Goal: Subscribe to service/newsletter

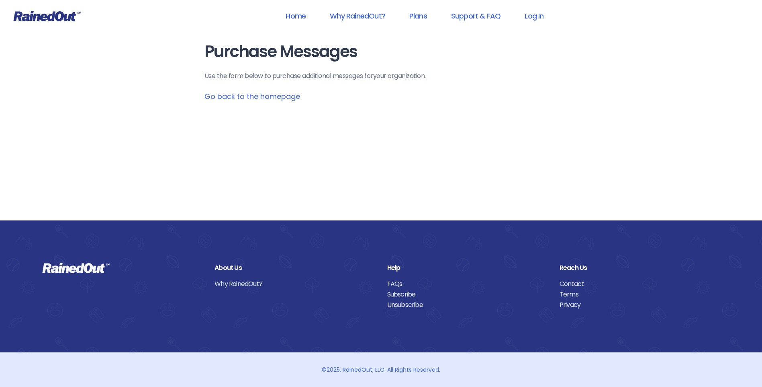
click at [249, 97] on link "Go back to the homepage" at bounding box center [253, 96] width 96 height 10
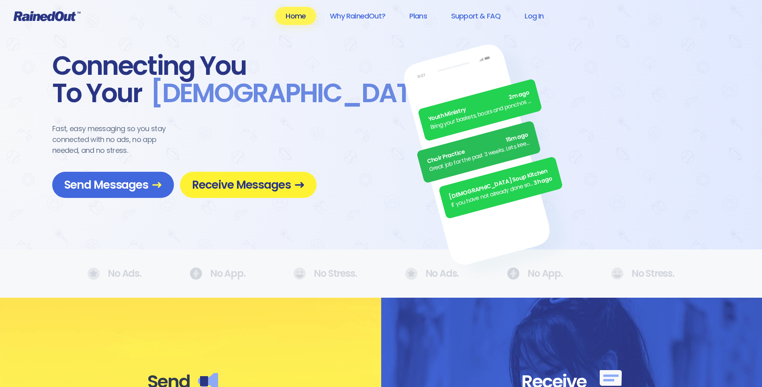
click at [203, 187] on span "Receive Messages" at bounding box center [248, 185] width 113 height 14
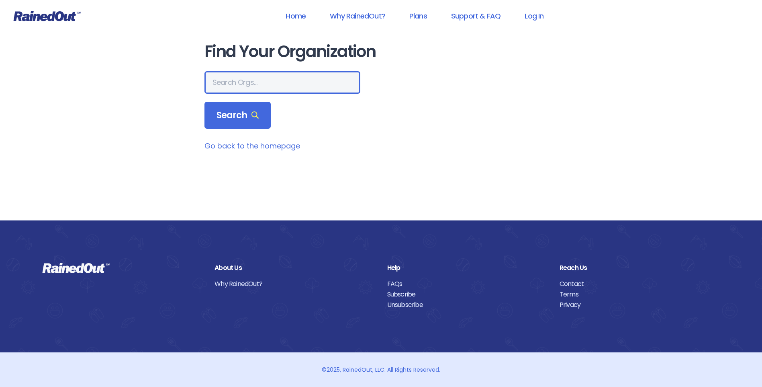
click at [234, 88] on input "text" at bounding box center [283, 82] width 156 height 23
type input "fundamentals"
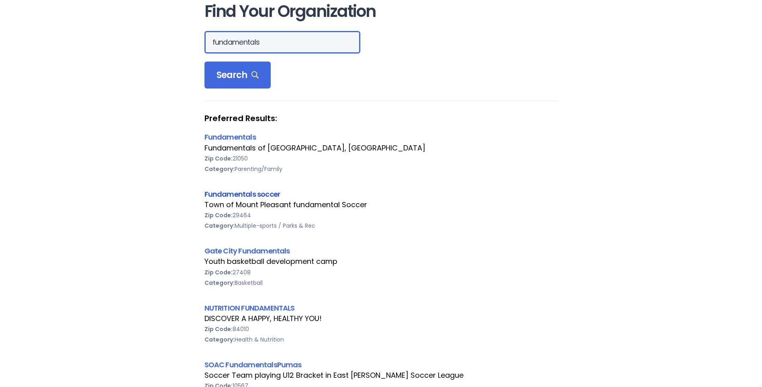
scroll to position [80, 0]
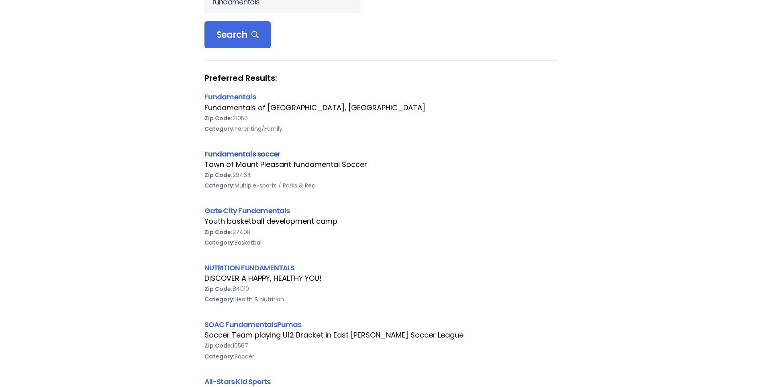
click at [236, 154] on link "Fundamentals soccer" at bounding box center [243, 154] width 76 height 10
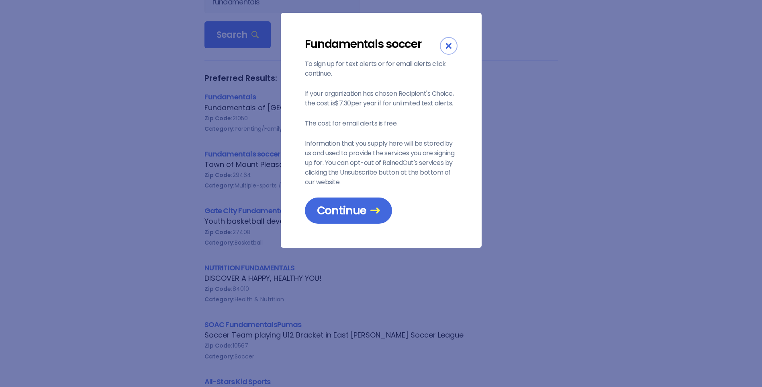
click at [334, 196] on div "To sign up for text alerts or for email alerts click continue. If your organiza…" at bounding box center [381, 141] width 153 height 164
click at [334, 207] on span "Continue" at bounding box center [348, 210] width 63 height 14
